Goal: Task Accomplishment & Management: Complete application form

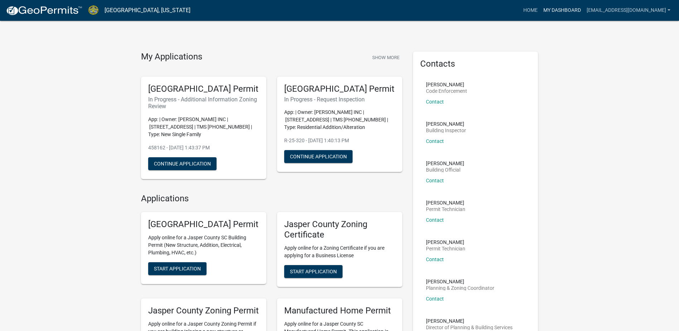
click at [563, 6] on link "My Dashboard" at bounding box center [562, 11] width 43 height 14
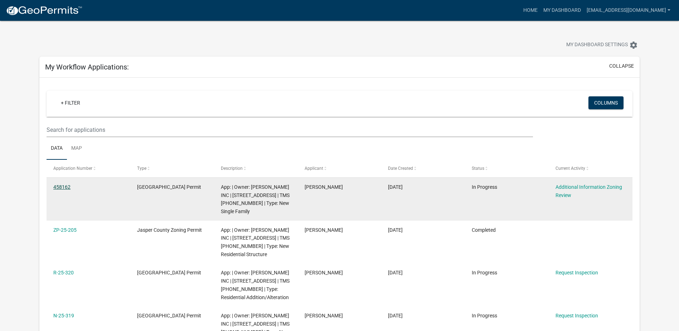
click at [65, 185] on link "458162" at bounding box center [61, 187] width 17 height 6
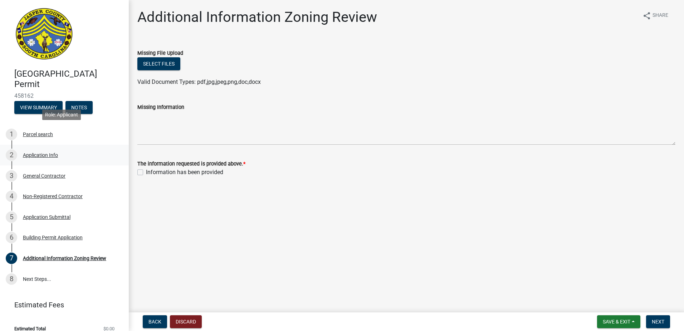
drag, startPoint x: 45, startPoint y: 135, endPoint x: 19, endPoint y: 145, distance: 28.1
click at [45, 135] on div "Parcel search" at bounding box center [38, 134] width 30 height 5
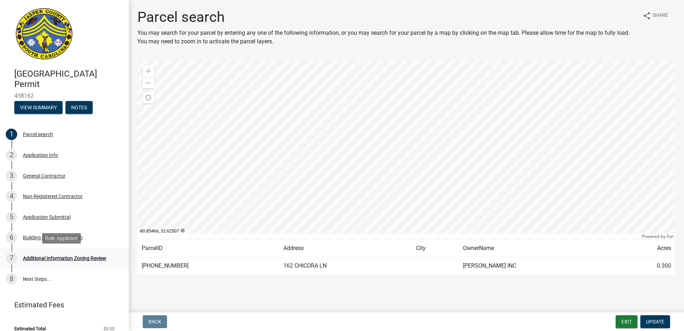
click at [44, 258] on div "Additional Information Zoning Review" at bounding box center [64, 258] width 83 height 5
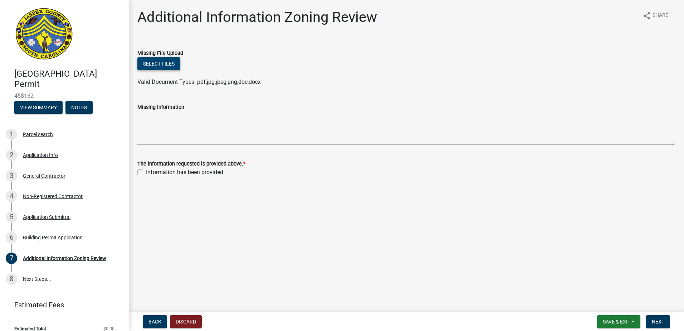
click at [151, 62] on button "Select files" at bounding box center [158, 63] width 43 height 13
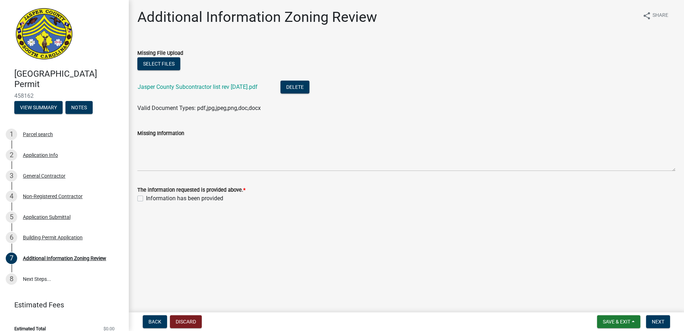
click at [146, 199] on label "Information has been provided" at bounding box center [184, 198] width 77 height 9
click at [146, 199] on input "Information has been provided" at bounding box center [148, 196] width 5 height 5
checkbox input "true"
click at [650, 319] on button "Next" at bounding box center [659, 321] width 24 height 13
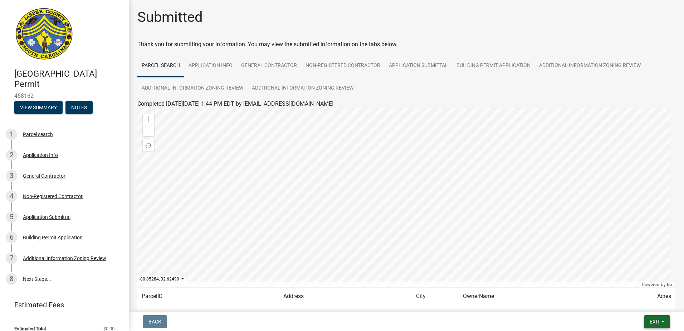
click at [667, 320] on button "Exit" at bounding box center [657, 321] width 26 height 13
click at [632, 301] on button "Save & Exit" at bounding box center [641, 302] width 57 height 17
